Goal: Transaction & Acquisition: Obtain resource

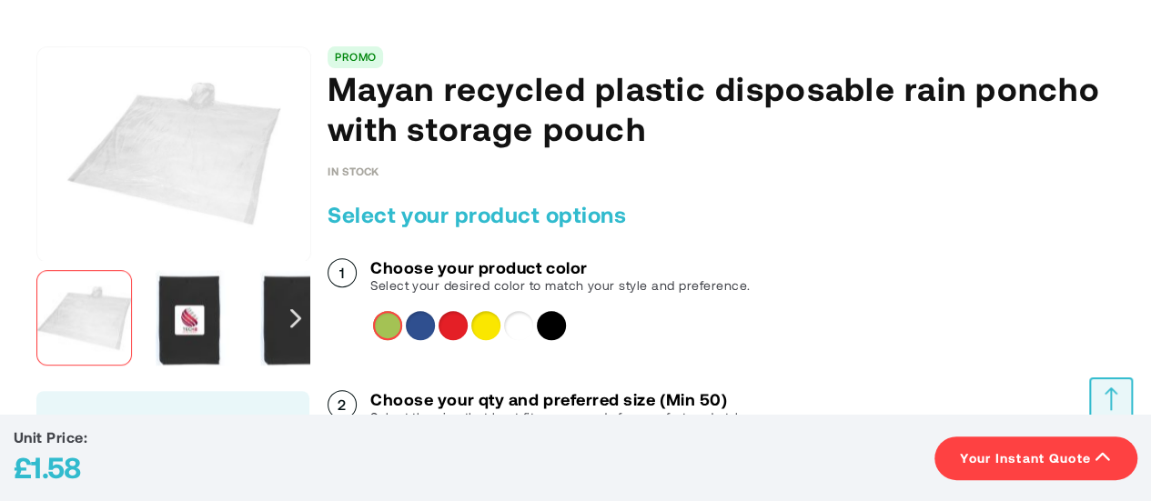
scroll to position [182, 0]
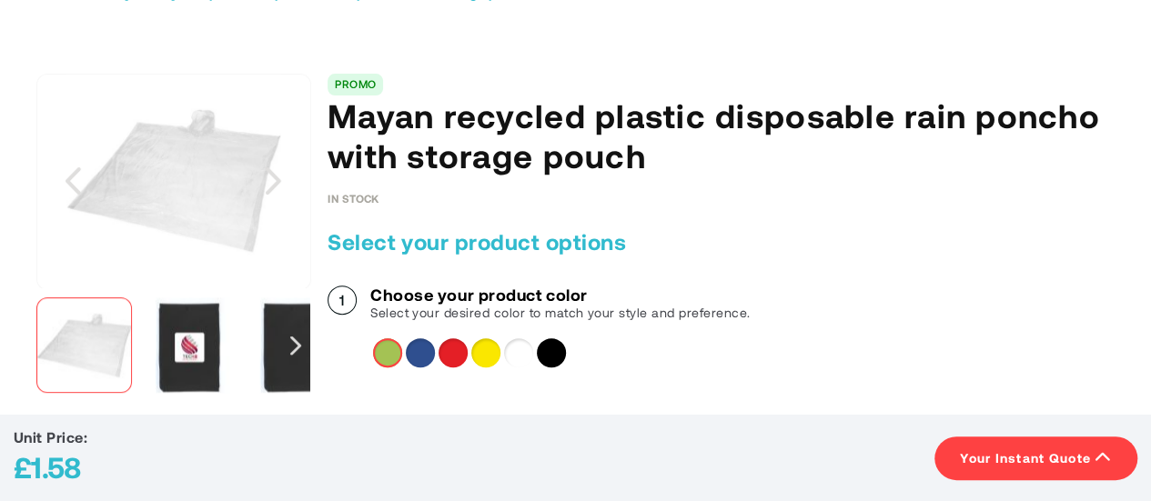
click at [177, 359] on img "Mayan recycled plastic disposable rain poncho with storage pouch" at bounding box center [189, 346] width 96 height 96
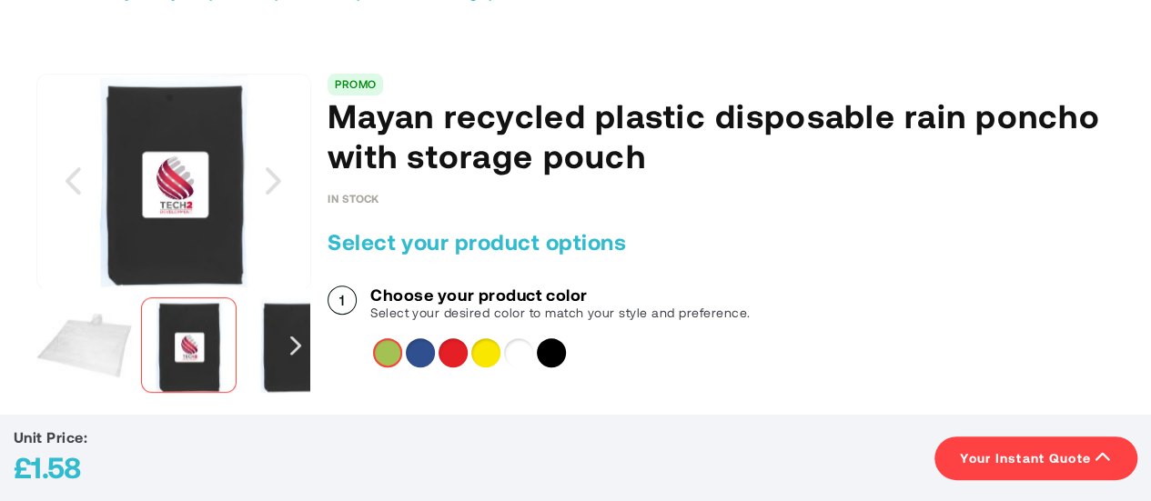
click at [103, 336] on img "Mayan recycled plastic disposable rain poncho with storage pouch" at bounding box center [84, 346] width 96 height 96
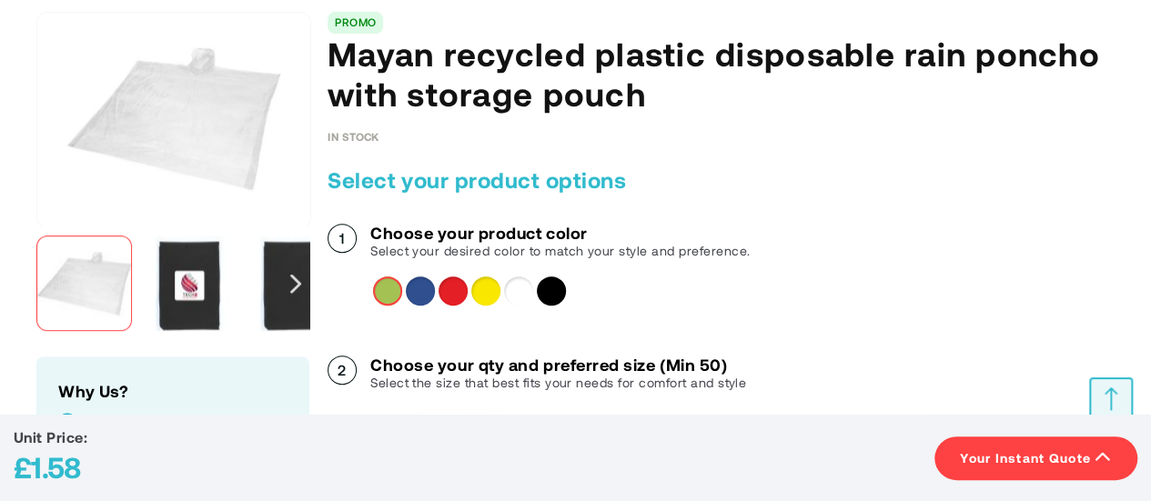
scroll to position [273, 0]
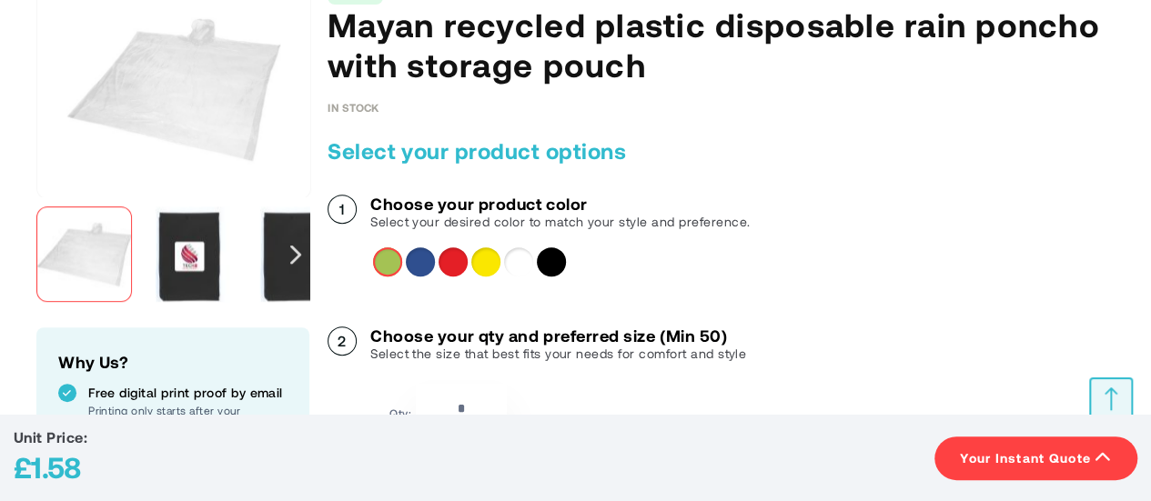
click at [1068, 464] on span "Your Instant Quote" at bounding box center [1025, 459] width 131 height 18
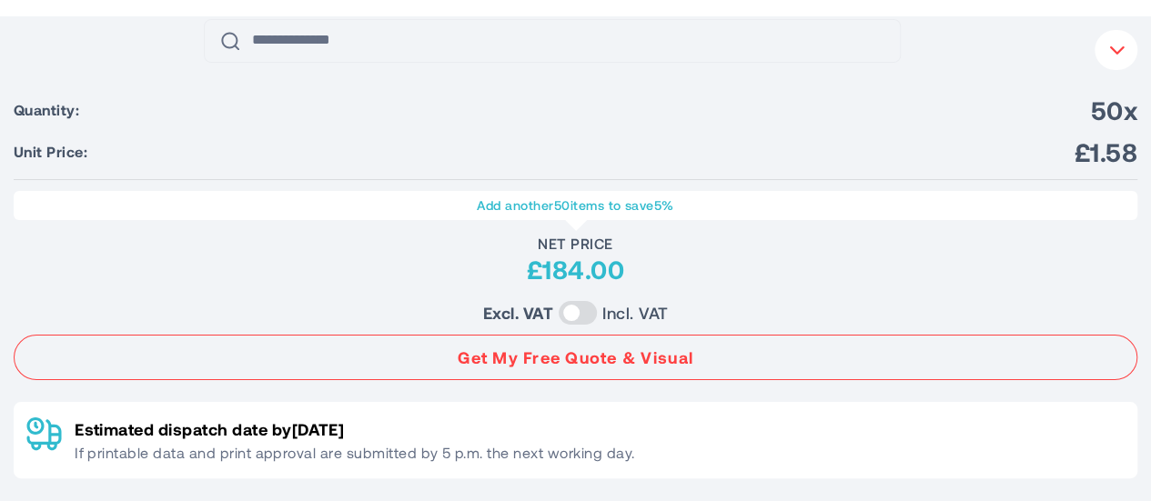
scroll to position [182, 0]
click at [1115, 121] on span "50x" at bounding box center [1114, 110] width 46 height 33
click at [852, 147] on li "Unit Price: £1.58" at bounding box center [576, 152] width 1124 height 33
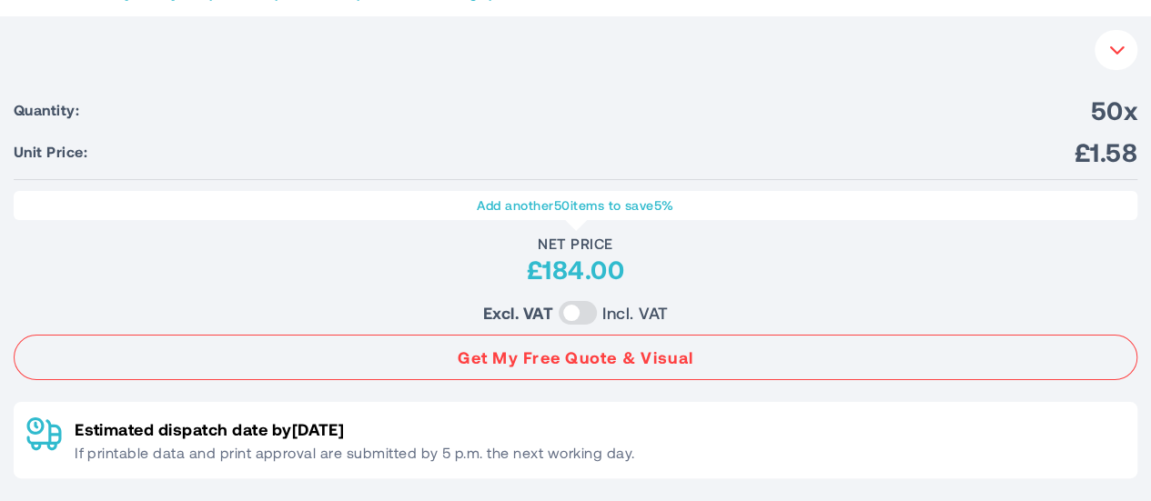
click at [1108, 61] on button "Your Instant Quote" at bounding box center [1116, 50] width 43 height 40
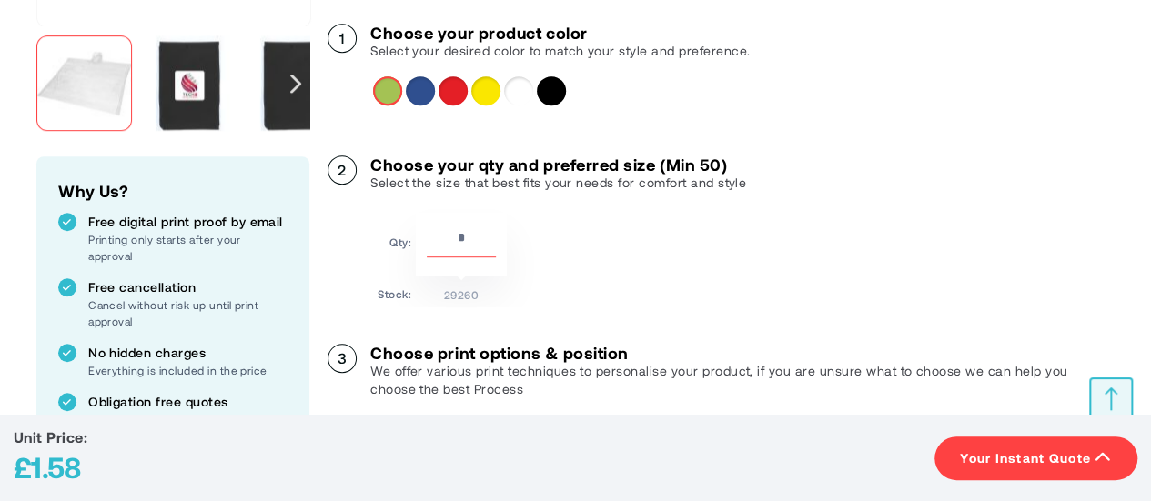
scroll to position [455, 0]
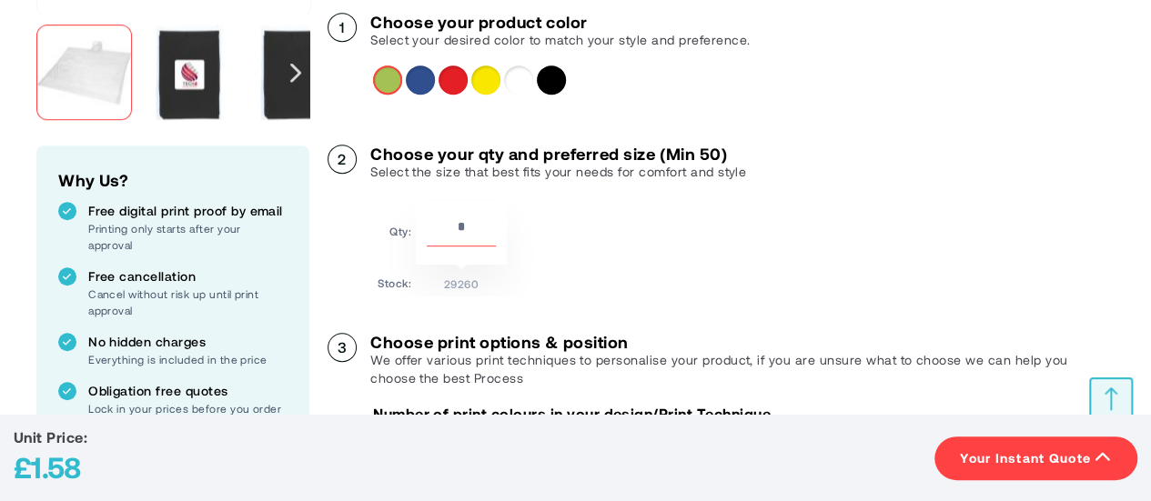
drag, startPoint x: 481, startPoint y: 229, endPoint x: 435, endPoint y: 229, distance: 45.5
click at [435, 229] on input "**" at bounding box center [461, 231] width 69 height 31
type input "***"
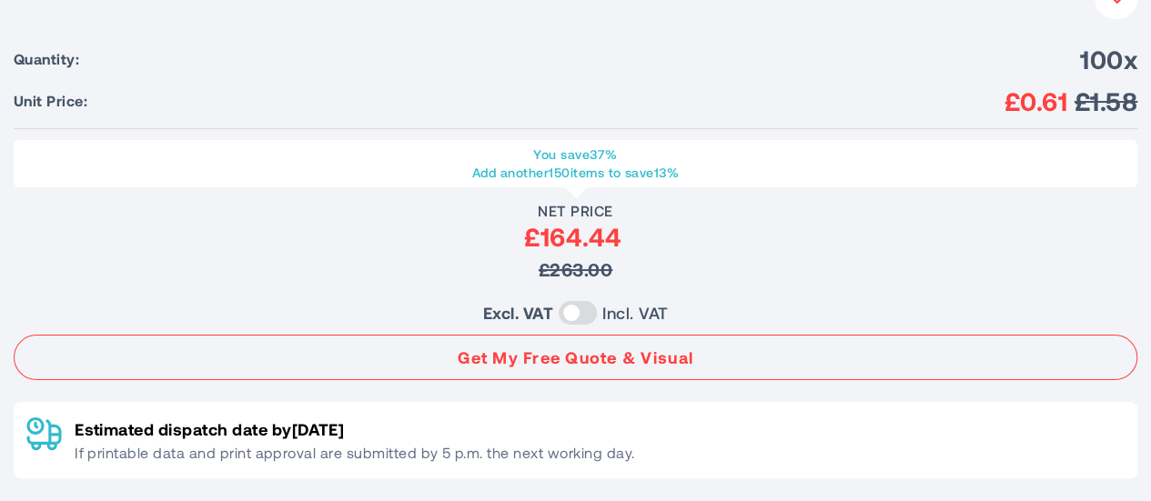
scroll to position [1001, 0]
click at [890, 137] on div "Unit Price: £0.61 Your Instant Quote Quantity: 100x Unit Price: £0.61 £1.58 You…" at bounding box center [576, 229] width 1124 height 500
drag, startPoint x: 441, startPoint y: 457, endPoint x: 480, endPoint y: 460, distance: 38.3
click at [480, 460] on p "If printable data and print approval are submitted by 5 p.m. the next working d…" at bounding box center [355, 453] width 560 height 22
click at [577, 461] on p "If printable data and print approval are submitted by 5 p.m. the next working d…" at bounding box center [355, 453] width 560 height 22
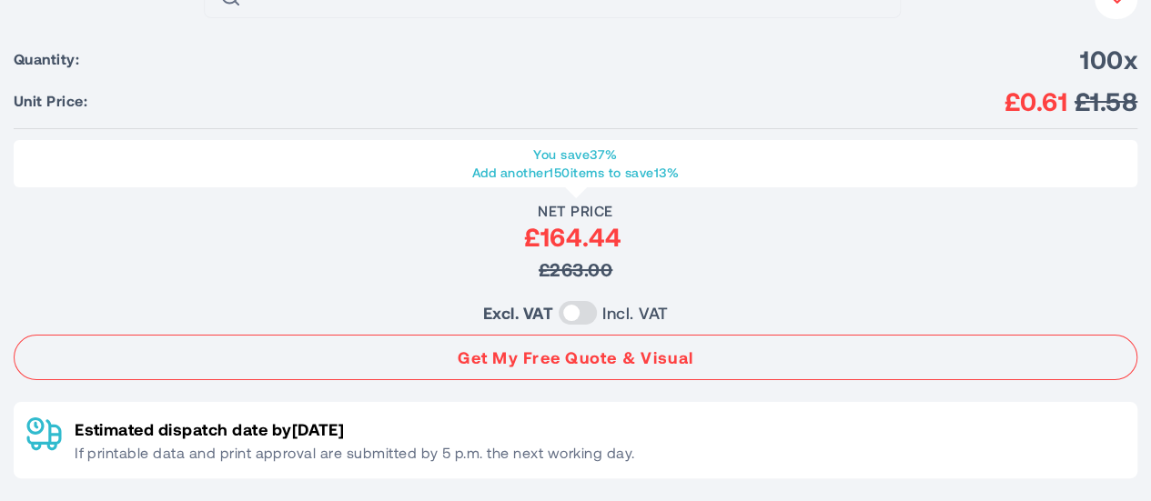
scroll to position [0, 0]
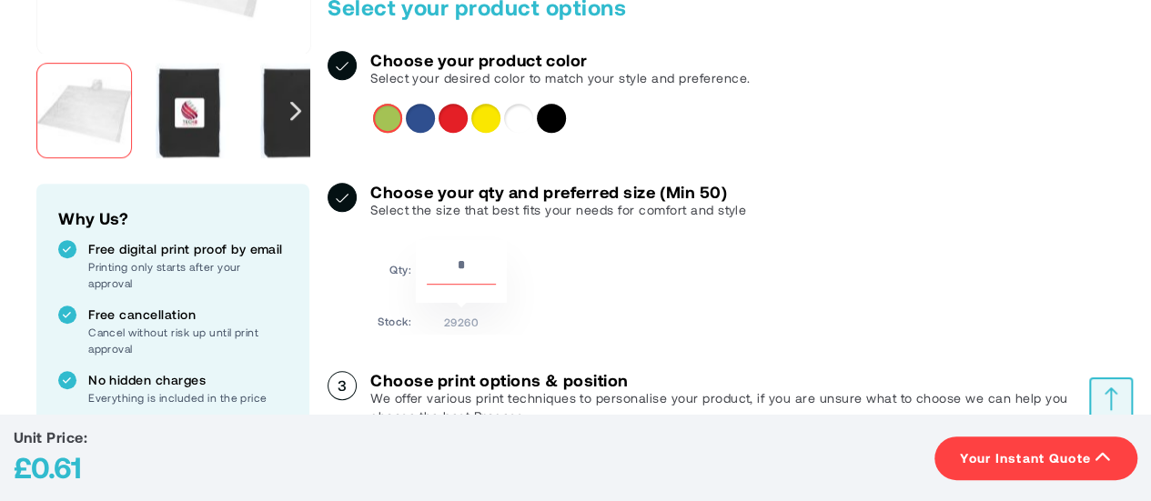
scroll to position [273, 0]
